Goal: Task Accomplishment & Management: Complete application form

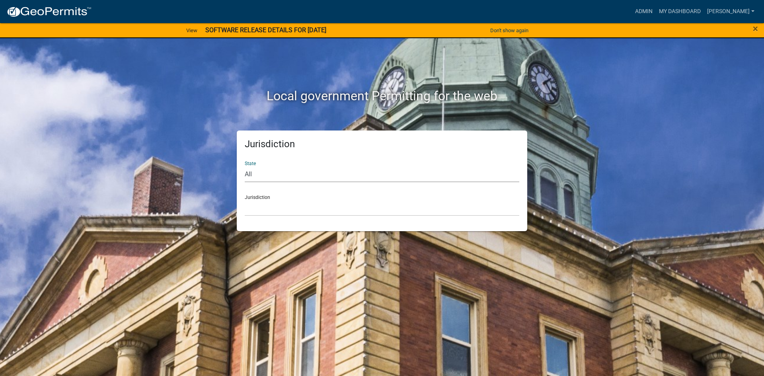
click at [287, 175] on select "All [US_STATE] [US_STATE] [US_STATE] [US_STATE] [US_STATE] [US_STATE] [US_STATE…" at bounding box center [382, 174] width 275 height 16
select select "[US_STATE]"
click at [245, 166] on select "All [US_STATE] [US_STATE] [US_STATE] [US_STATE] [US_STATE] [US_STATE] [US_STATE…" at bounding box center [382, 174] width 275 height 16
click at [266, 213] on select "[GEOGRAPHIC_DATA], [US_STATE] [GEOGRAPHIC_DATA], [US_STATE] [GEOGRAPHIC_DATA], …" at bounding box center [382, 208] width 275 height 16
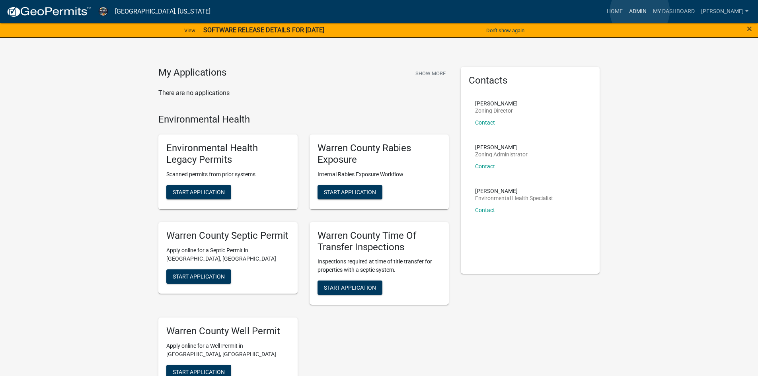
click at [640, 11] on link "Admin" at bounding box center [638, 11] width 24 height 15
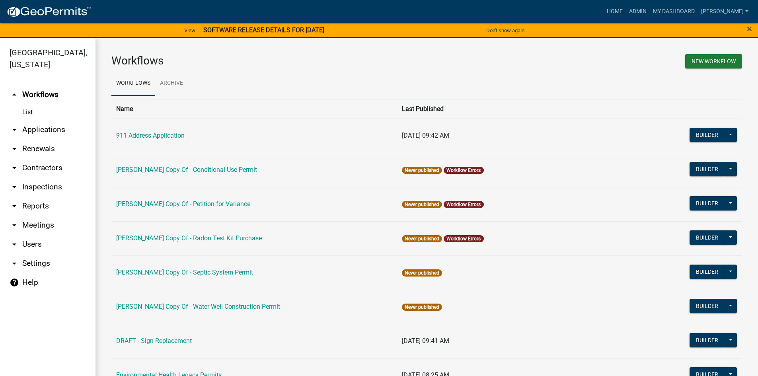
click at [26, 197] on link "arrow_drop_down Reports" at bounding box center [48, 206] width 96 height 19
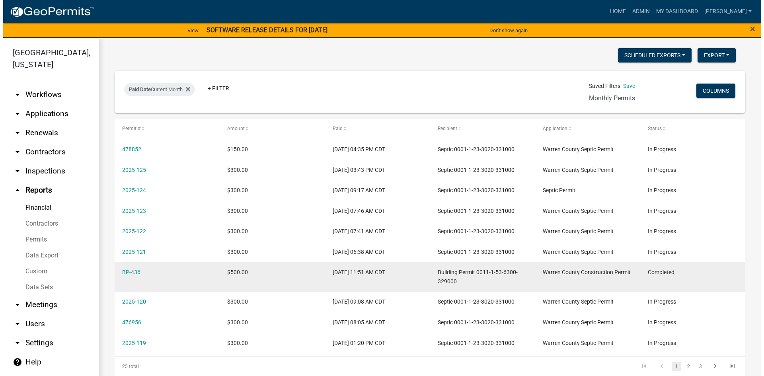
scroll to position [80, 0]
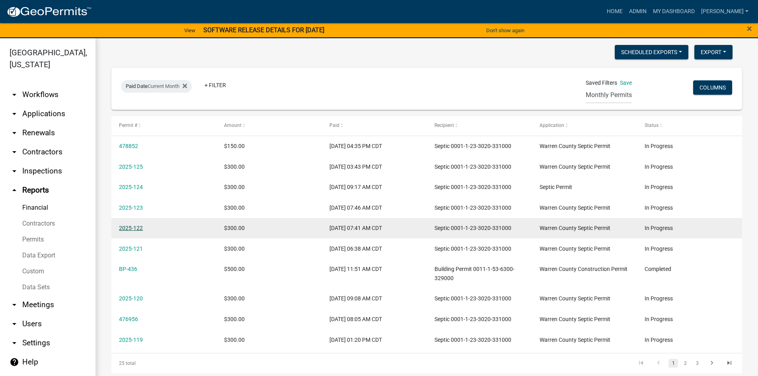
click at [135, 229] on link "2025-122" at bounding box center [131, 228] width 24 height 6
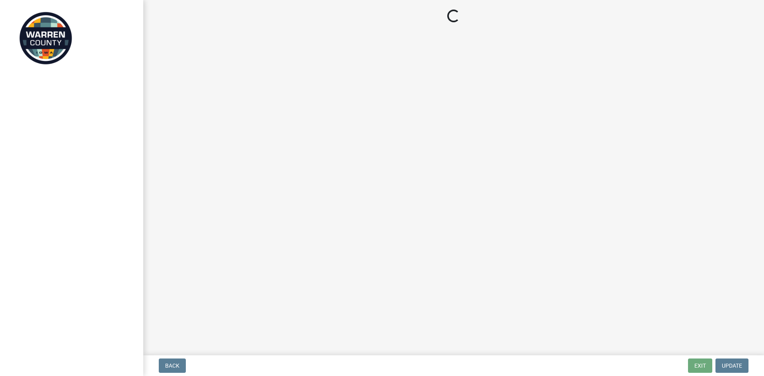
select select "712890e3-0e22-400e-a79f-3f3f8890de95"
select select "d1e22d4f-68e7-4e9d-8701-604dd084f30f"
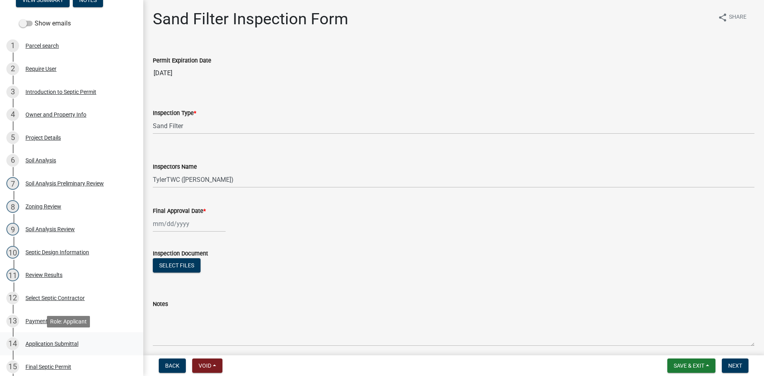
scroll to position [159, 0]
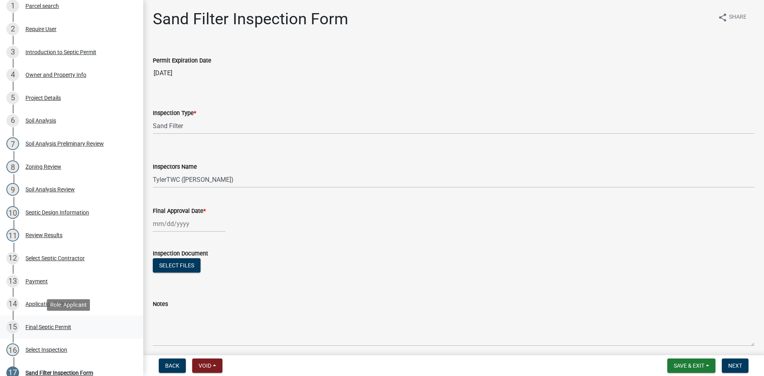
click at [35, 327] on div "Final Septic Permit" at bounding box center [48, 327] width 46 height 6
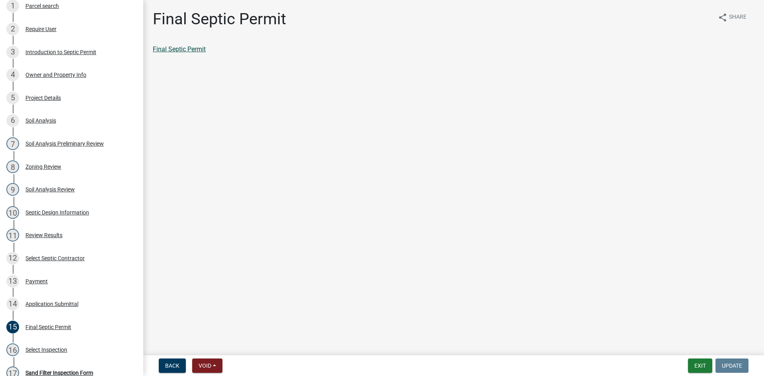
click at [181, 48] on link "Final Septic Permit" at bounding box center [179, 49] width 53 height 8
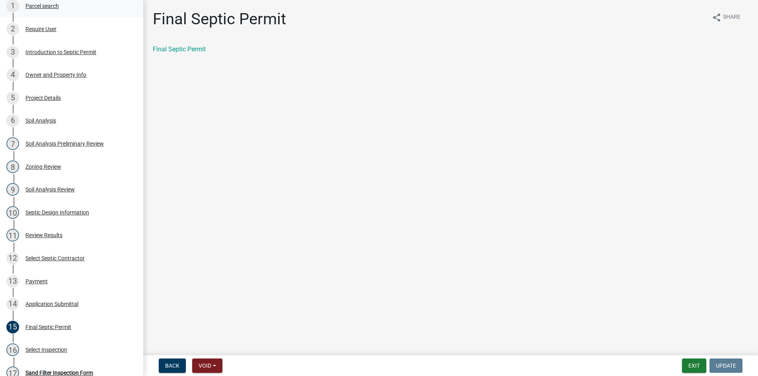
select select "0: null"
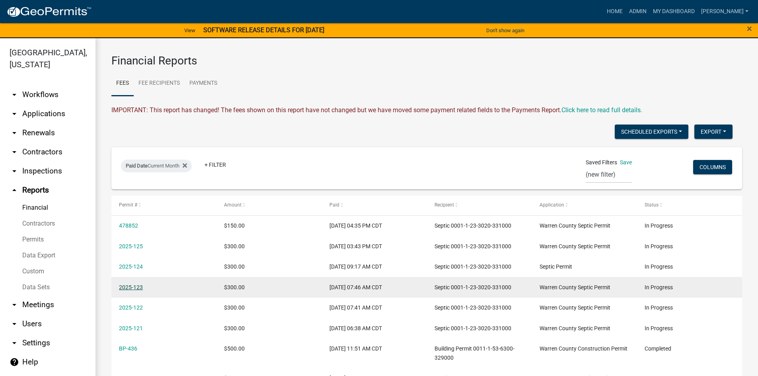
click at [131, 287] on link "2025-123" at bounding box center [131, 287] width 24 height 6
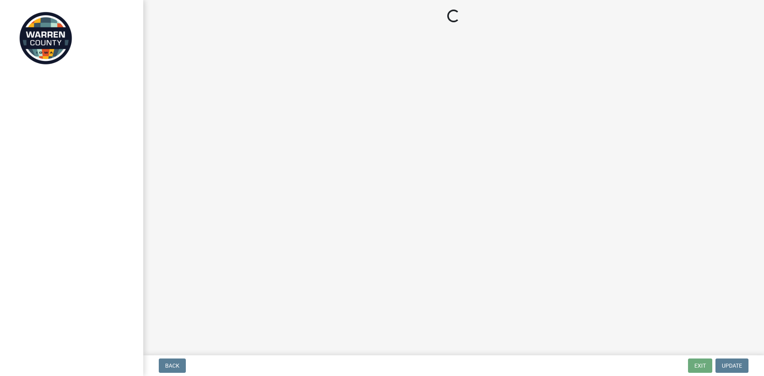
select select "712890e3-0e22-400e-a79f-3f3f8890de95"
select select "d1e22d4f-68e7-4e9d-8701-604dd084f30f"
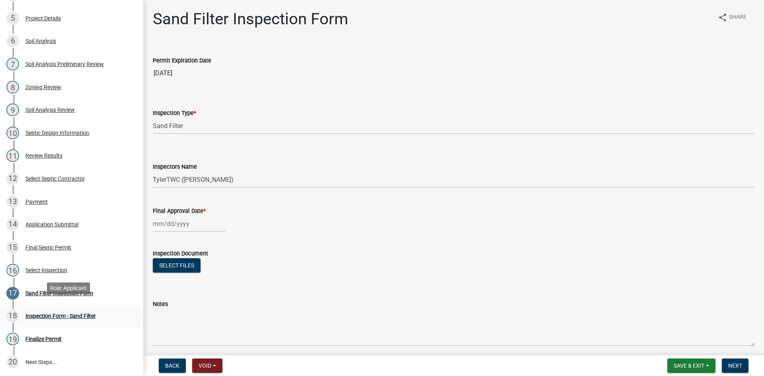
scroll to position [279, 0]
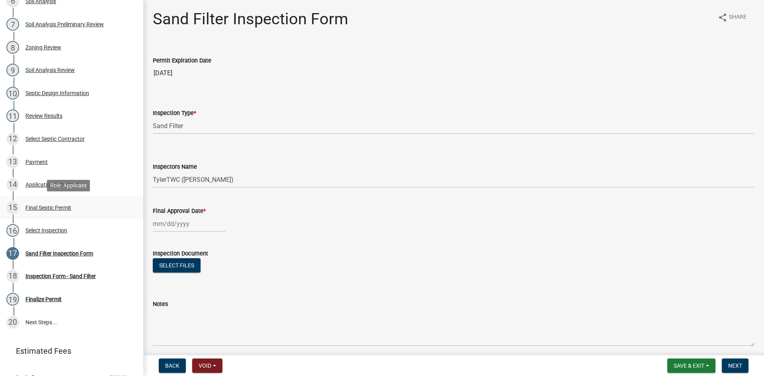
click at [65, 207] on div "Final Septic Permit" at bounding box center [48, 208] width 46 height 6
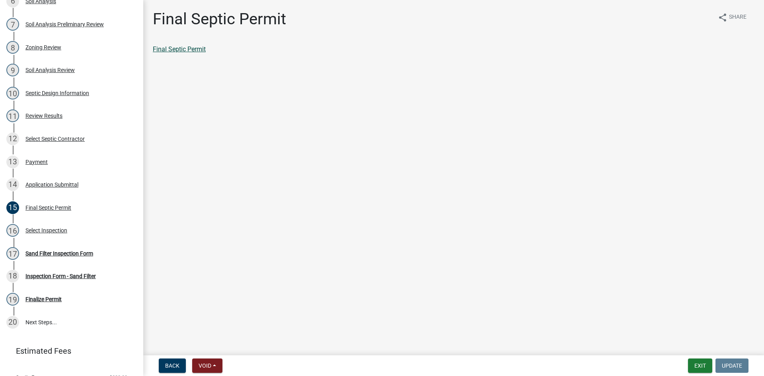
click at [179, 50] on link "Final Septic Permit" at bounding box center [179, 49] width 53 height 8
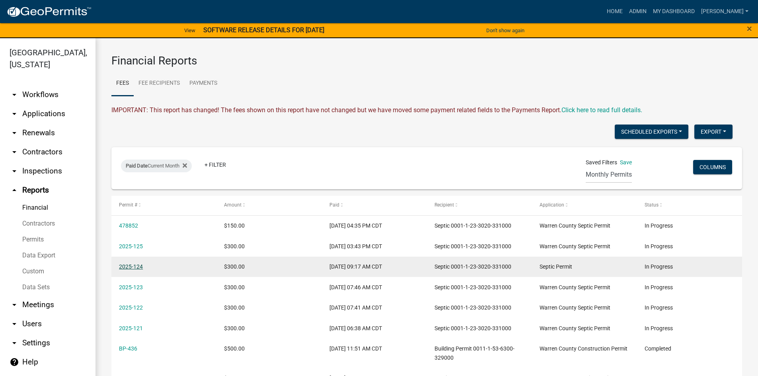
click at [133, 266] on link "2025-124" at bounding box center [131, 267] width 24 height 6
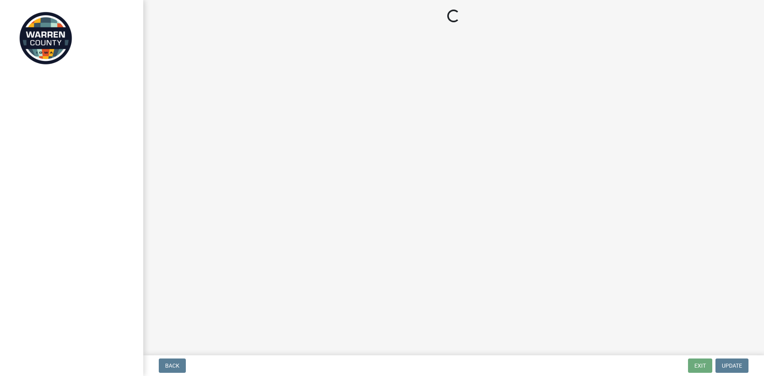
select select "745f0c93-fe7f-45fa-acff-5a7eccb4a6bc"
select select "d1e22d4f-68e7-4e9d-8701-604dd084f30f"
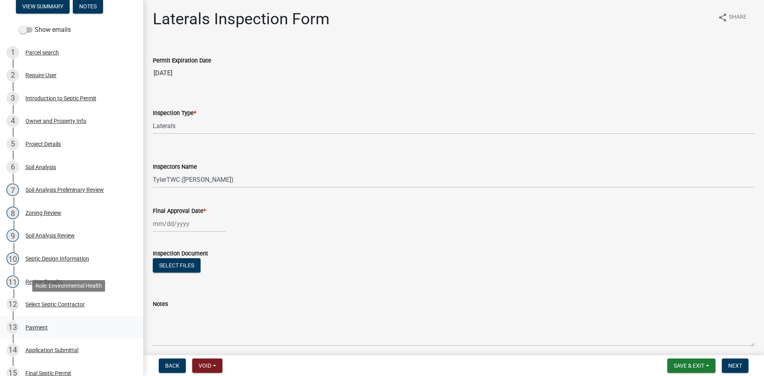
scroll to position [159, 0]
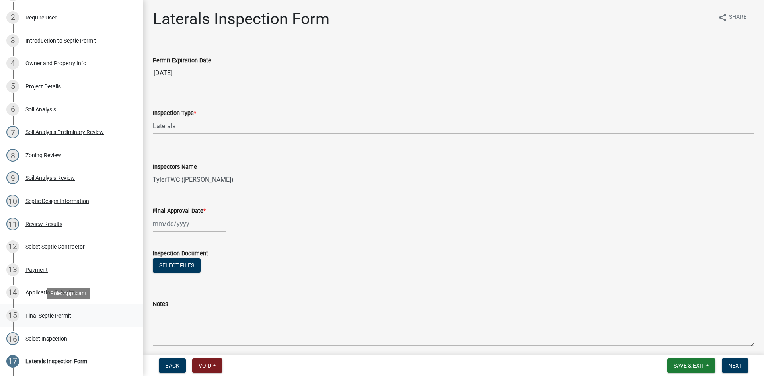
click at [33, 316] on div "Final Septic Permit" at bounding box center [48, 316] width 46 height 6
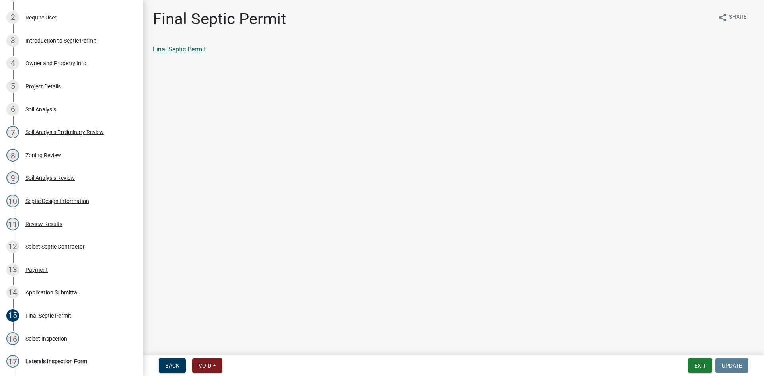
click at [184, 48] on link "Final Septic Permit" at bounding box center [179, 49] width 53 height 8
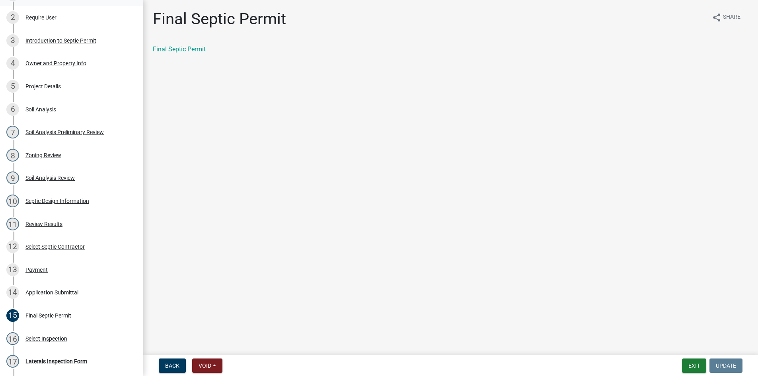
select select "0: null"
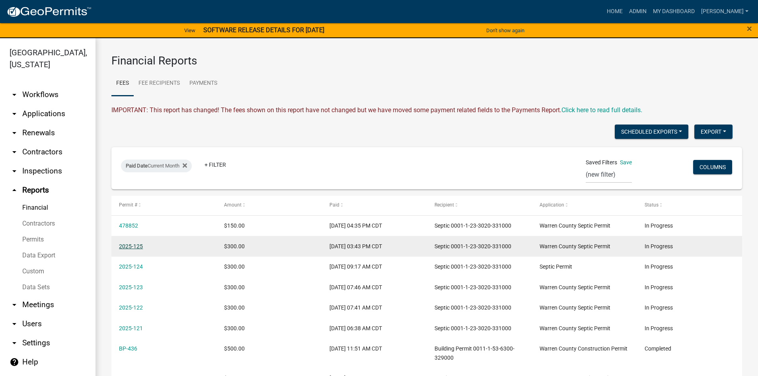
click at [130, 246] on link "2025-125" at bounding box center [131, 246] width 24 height 6
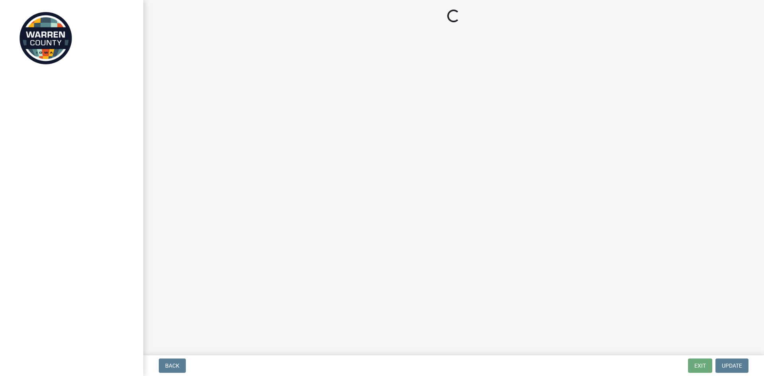
select select "712890e3-0e22-400e-a79f-3f3f8890de95"
select select "d1e22d4f-68e7-4e9d-8701-604dd084f30f"
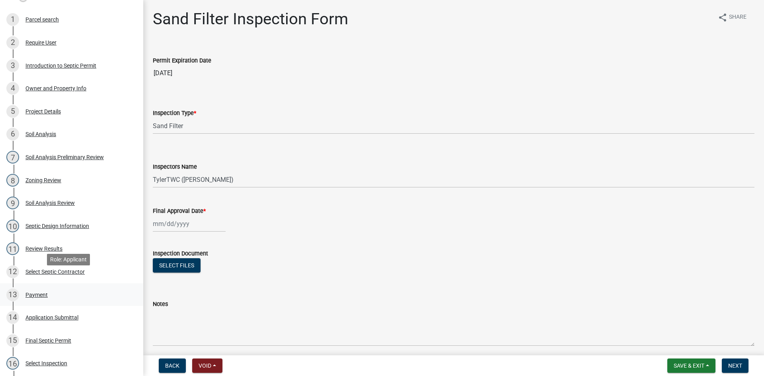
scroll to position [159, 0]
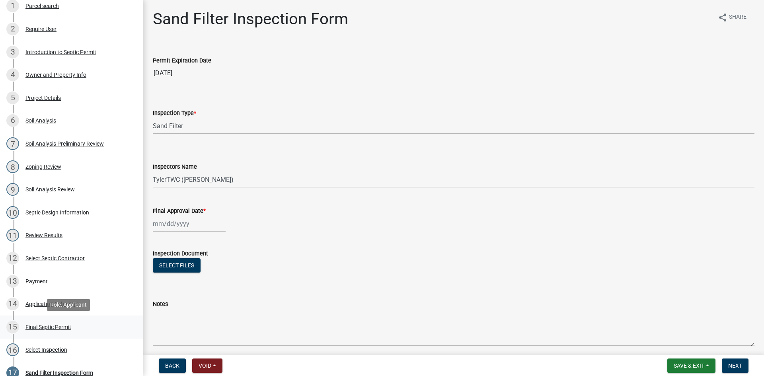
click at [33, 326] on div "Final Septic Permit" at bounding box center [48, 327] width 46 height 6
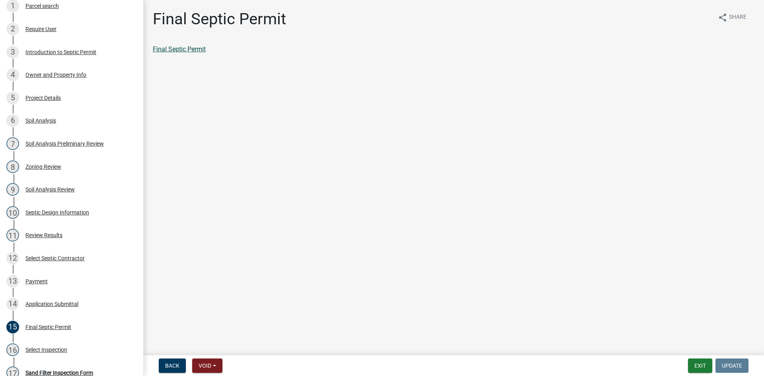
click at [183, 53] on link "Final Septic Permit" at bounding box center [179, 49] width 53 height 8
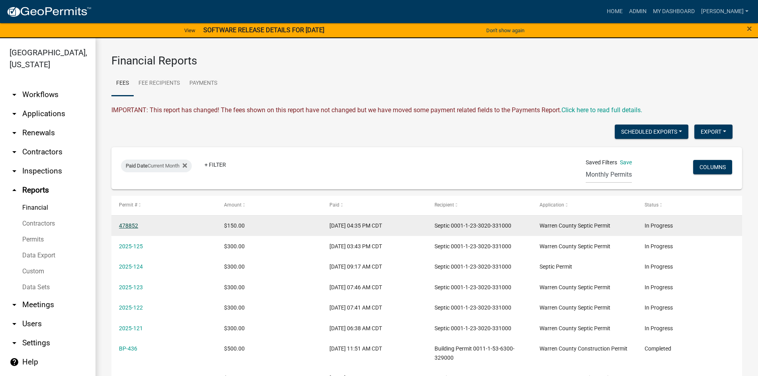
click at [128, 224] on link "478852" at bounding box center [128, 226] width 19 height 6
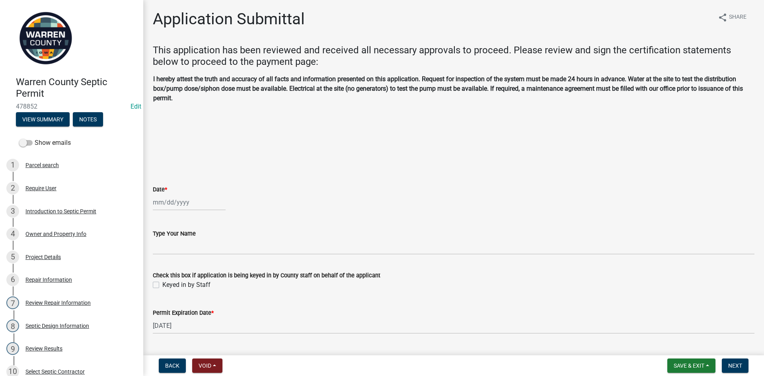
click at [199, 203] on div at bounding box center [189, 202] width 73 height 16
select select "9"
select select "2025"
click at [175, 269] on div "16" at bounding box center [173, 270] width 13 height 13
type input "[DATE]"
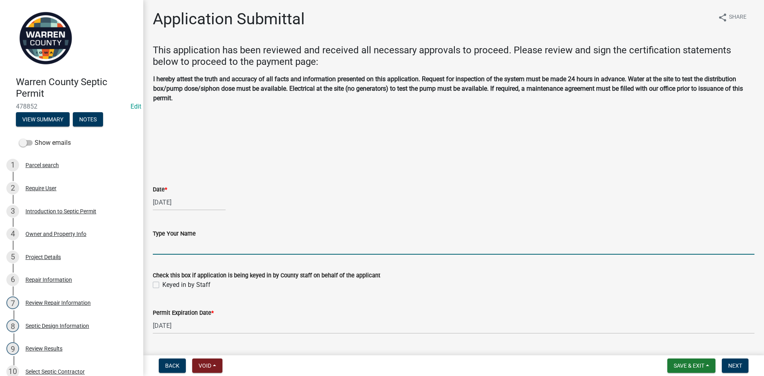
click at [199, 247] on input "Type Your Name" at bounding box center [454, 246] width 602 height 16
type input "[PERSON_NAME]"
drag, startPoint x: 198, startPoint y: 289, endPoint x: 215, endPoint y: 306, distance: 23.9
click at [198, 289] on label "Keyed in by Staff" at bounding box center [186, 285] width 48 height 10
click at [168, 285] on input "Keyed in by Staff" at bounding box center [164, 282] width 5 height 5
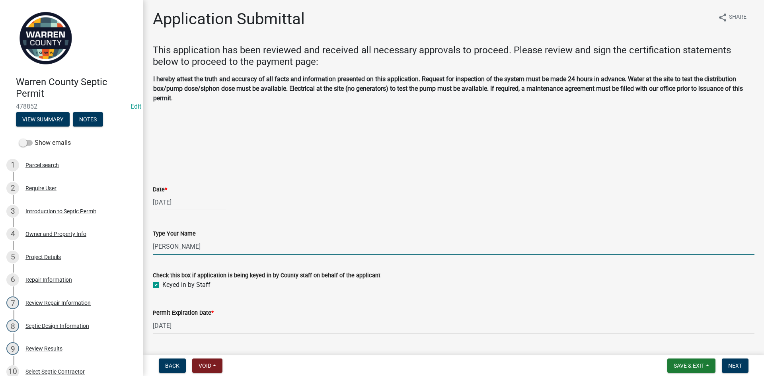
checkbox input "true"
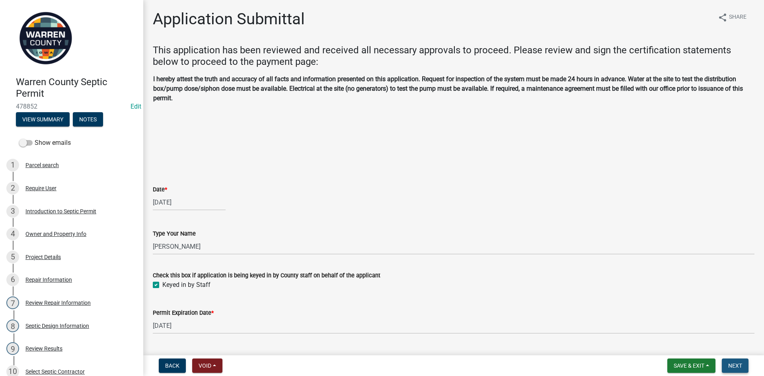
click at [742, 366] on span "Next" at bounding box center [735, 366] width 14 height 6
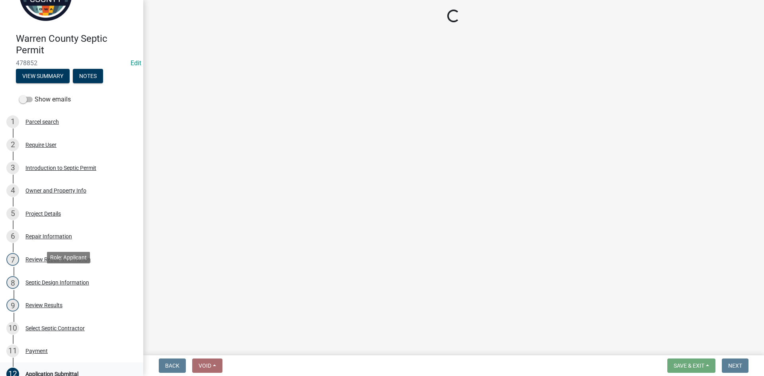
scroll to position [119, 0]
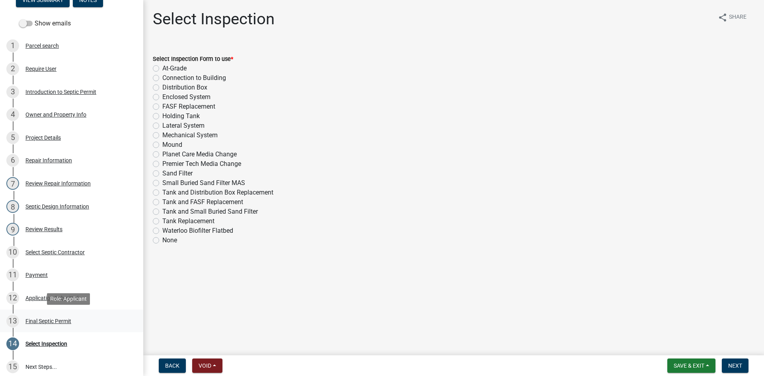
click at [49, 320] on div "Final Septic Permit" at bounding box center [48, 321] width 46 height 6
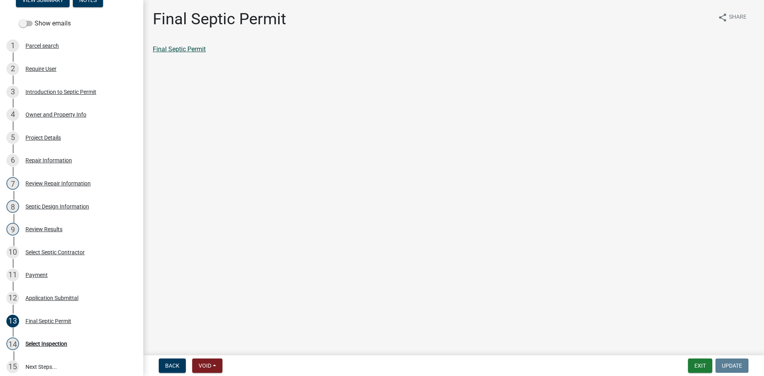
click at [190, 51] on link "Final Septic Permit" at bounding box center [179, 49] width 53 height 8
